Goal: Task Accomplishment & Management: Manage account settings

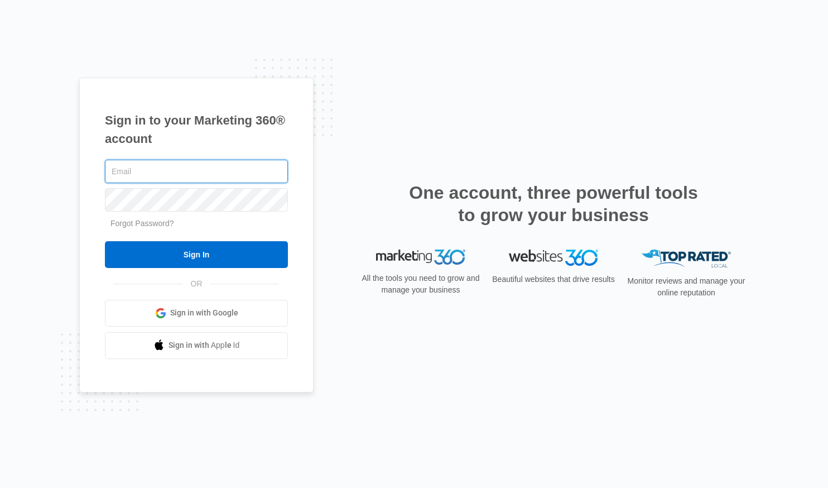
type input "[PERSON_NAME][EMAIL_ADDRESS][DOMAIN_NAME]"
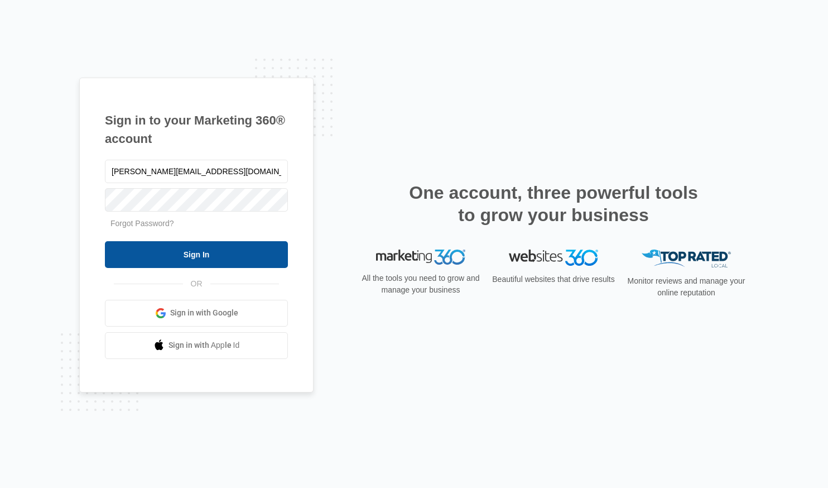
click at [203, 254] on input "Sign In" at bounding box center [196, 254] width 183 height 27
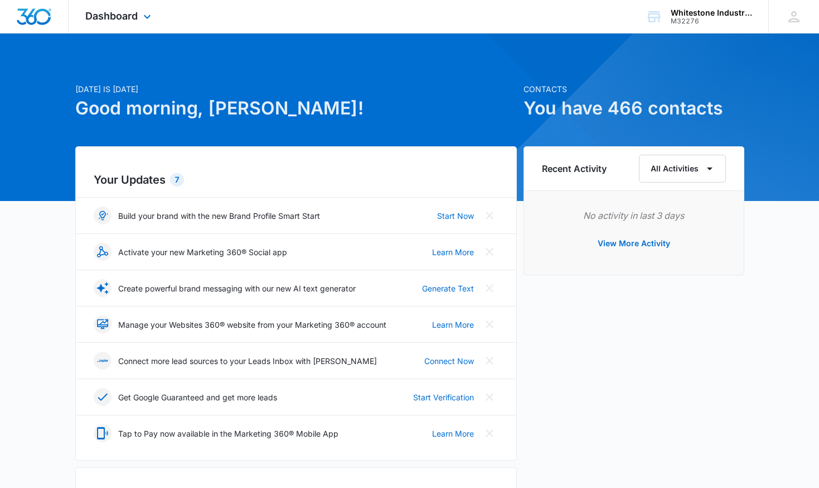
click at [136, 25] on div "Dashboard Apps Reputation Websites Forms CRM Social Content Ads Intelligence Fi…" at bounding box center [120, 16] width 102 height 33
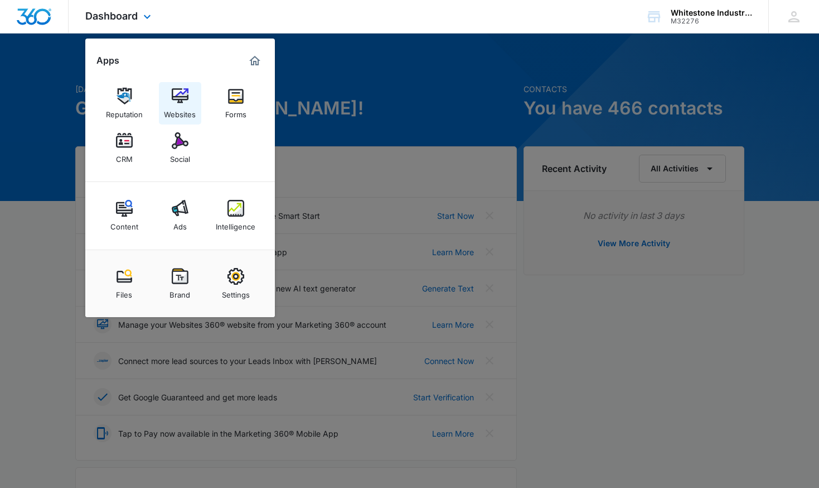
click at [180, 101] on img at bounding box center [180, 96] width 17 height 17
